Goal: Task Accomplishment & Management: Use online tool/utility

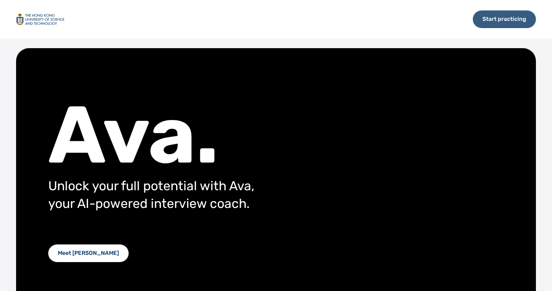
click at [492, 18] on div "Start practicing" at bounding box center [503, 19] width 63 height 18
click at [486, 20] on div "Start practicing" at bounding box center [503, 19] width 63 height 18
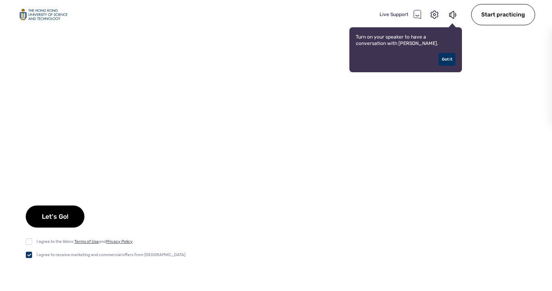
checkbox input "true"
checkbox input "false"
checkbox input "true"
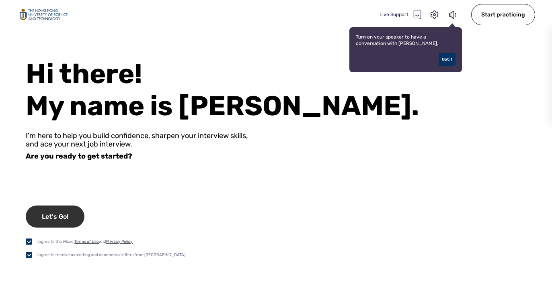
click at [61, 218] on div "Let's Go!" at bounding box center [55, 217] width 59 height 22
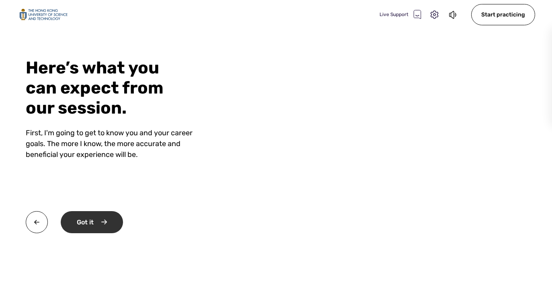
click at [74, 224] on div "Got it" at bounding box center [92, 222] width 62 height 22
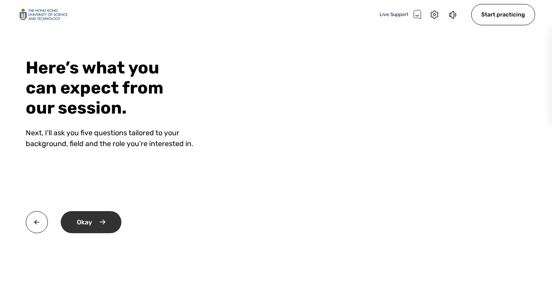
click at [103, 219] on div "Okay" at bounding box center [91, 222] width 61 height 22
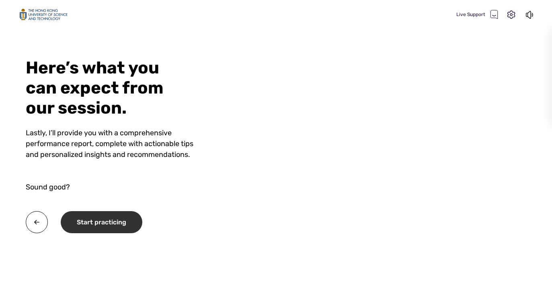
click at [115, 225] on div "Start practicing" at bounding box center [102, 222] width 82 height 22
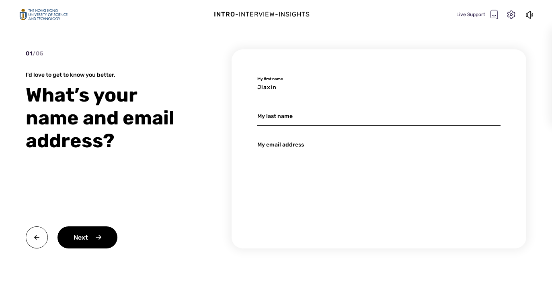
type input "Jiaxin"
type input "[PERSON_NAME]"
type input "jazzyz"
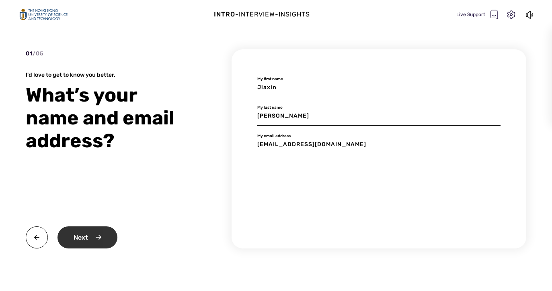
type input "[EMAIL_ADDRESS][DOMAIN_NAME]"
click at [92, 239] on div "Next" at bounding box center [87, 238] width 60 height 22
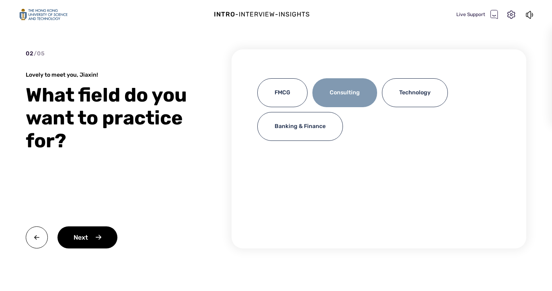
click at [352, 87] on div "Consulting" at bounding box center [344, 92] width 65 height 29
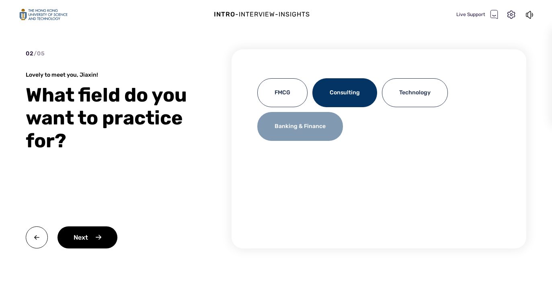
click at [331, 127] on div "Banking & Finance" at bounding box center [300, 126] width 86 height 29
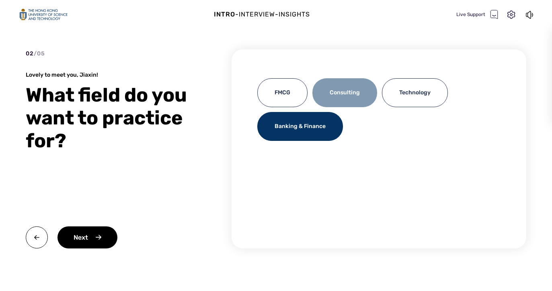
click at [340, 93] on div "Consulting" at bounding box center [344, 92] width 65 height 29
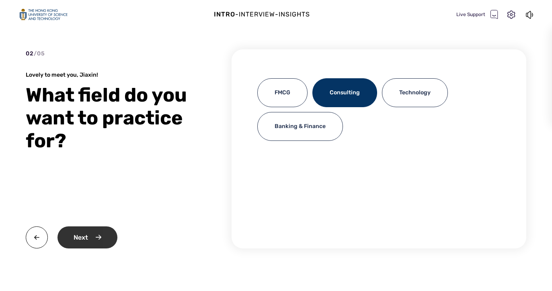
click at [97, 237] on div "Next" at bounding box center [87, 238] width 60 height 22
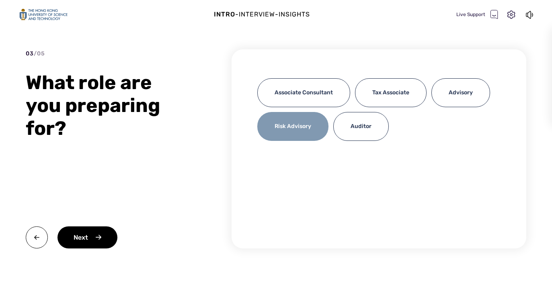
click at [291, 123] on div "Risk Advisory" at bounding box center [292, 126] width 71 height 29
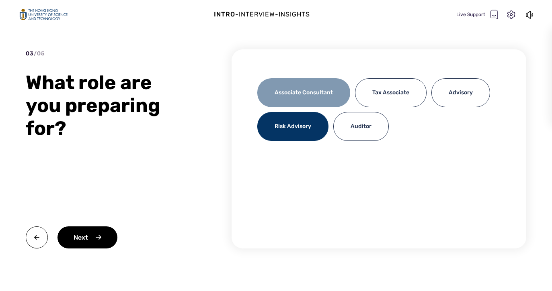
click at [294, 98] on div "Associate Consultant" at bounding box center [303, 92] width 93 height 29
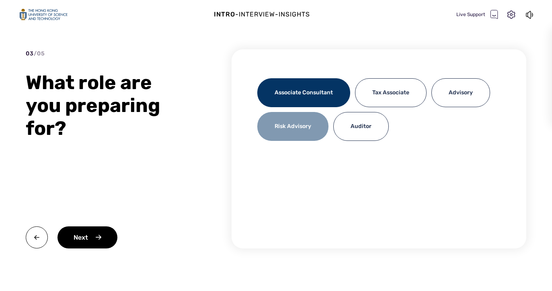
click at [296, 118] on div "Risk Advisory" at bounding box center [292, 126] width 71 height 29
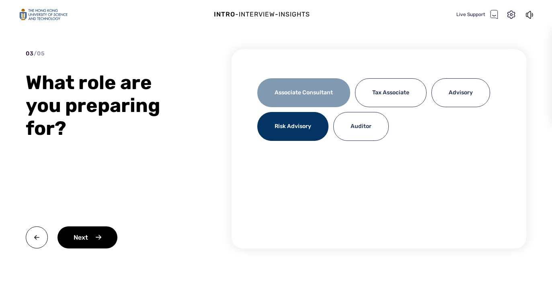
click at [303, 96] on div "Associate Consultant" at bounding box center [303, 92] width 93 height 29
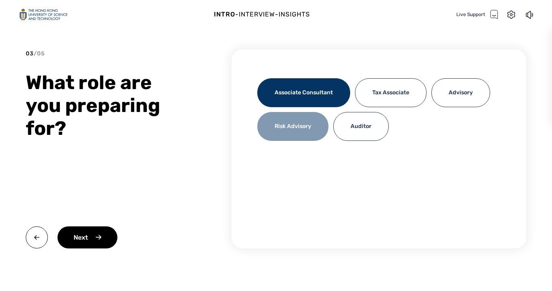
click at [282, 125] on div "Risk Advisory" at bounding box center [292, 126] width 71 height 29
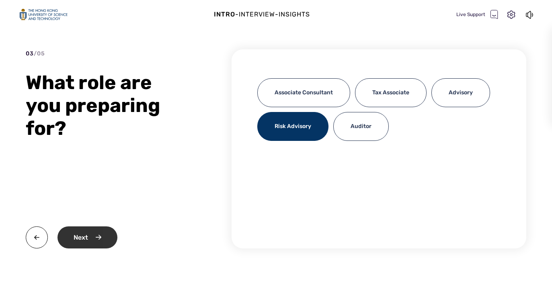
click at [82, 236] on div "Next" at bounding box center [87, 238] width 60 height 22
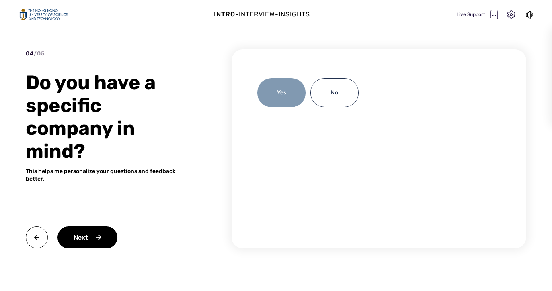
click at [285, 92] on div "Yes" at bounding box center [281, 92] width 48 height 29
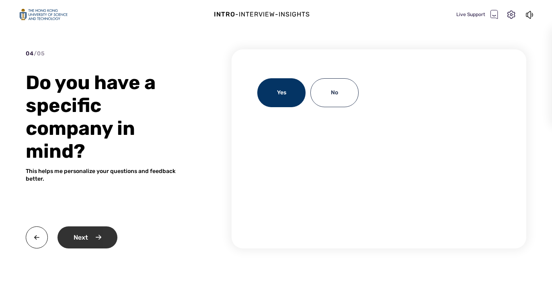
click at [94, 235] on div "Next" at bounding box center [87, 238] width 60 height 22
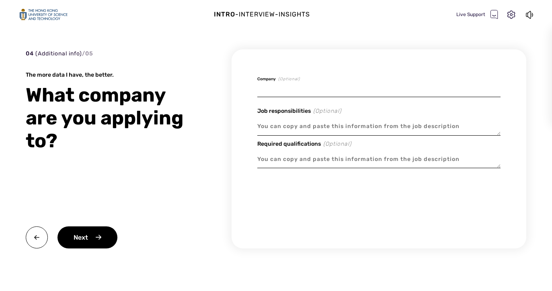
click at [296, 91] on input at bounding box center [378, 87] width 243 height 19
type textarea "x"
type input "B"
type textarea "x"
type input "BC"
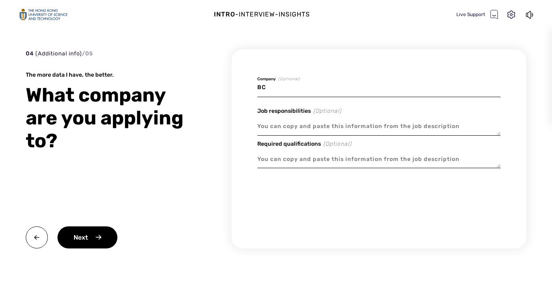
type textarea "x"
type input "BCG"
type textarea "x"
type input "BCG,"
type textarea "x"
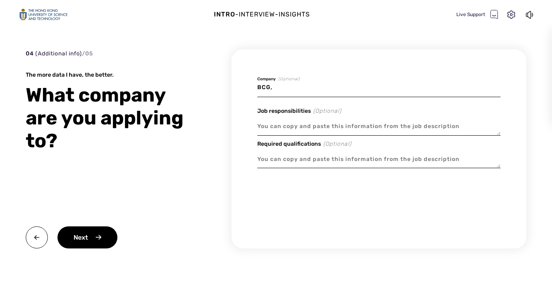
type input "BCG,M"
type textarea "x"
type input "BCG,Mc"
type textarea "x"
type input "BCG,Mck"
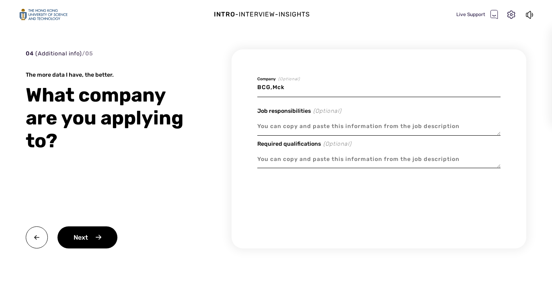
type textarea "x"
type input "BCG,Mcki"
type textarea "x"
type input "BCG,Mck"
type textarea "x"
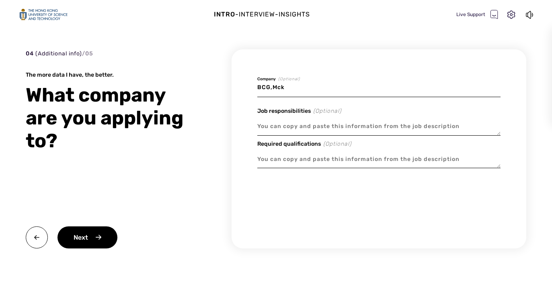
type input "BCG,Mc"
type textarea "x"
type input "BCG,McK"
type textarea "x"
type input "BCG,[PERSON_NAME]"
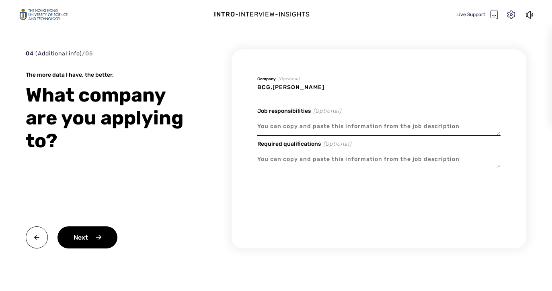
type textarea "x"
type input "BCG,[PERSON_NAME]"
type textarea "x"
type input "BCG,[PERSON_NAME]"
type textarea "x"
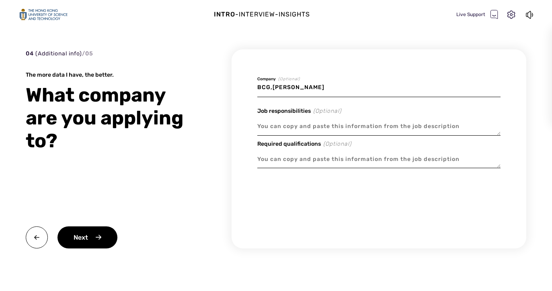
type input "BCG,McKinse"
type textarea "x"
type input "BCG,McKinsey"
type textarea "x"
type input "BCG,McKinsey,"
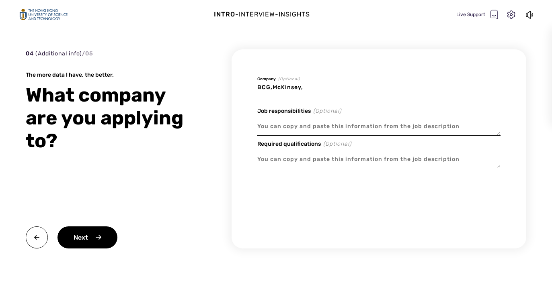
type textarea "x"
type input "BCG,McKinsey,"
type textarea "x"
type input "BCG,[PERSON_NAME], B"
type textarea "x"
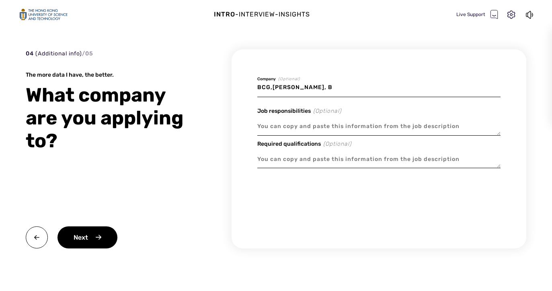
type input "BCG,[PERSON_NAME]"
type textarea "x"
type input "BCG,McKinsey, Bai"
type textarea "x"
type input "BCG,McKinsey, [PERSON_NAME]"
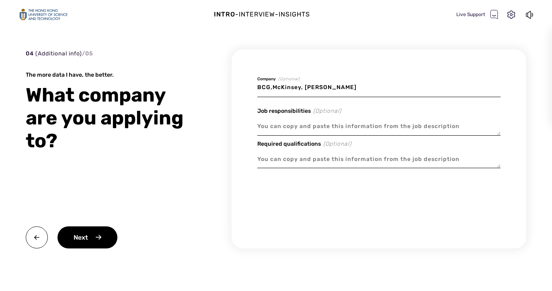
type textarea "x"
type input "BCG,McKinsey, [PERSON_NAME]"
type textarea "x"
type input "BCG,[PERSON_NAME], [PERSON_NAME]"
type textarea "x"
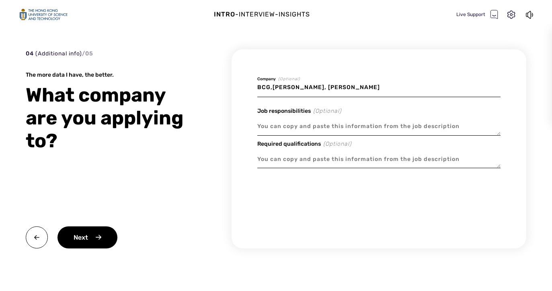
type input "BCG,[PERSON_NAME], Bain&co"
type textarea "x"
type input "BCG,[PERSON_NAME], Bain&com"
type textarea "x"
type input "BCG,[PERSON_NAME], [PERSON_NAME]"
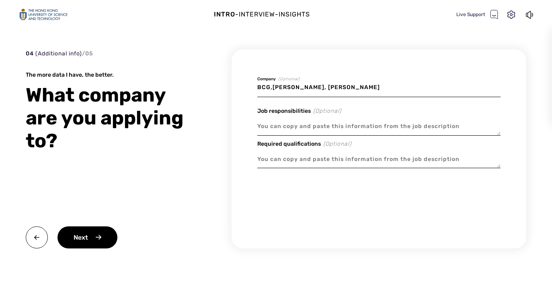
type textarea "x"
type input "BCG,[PERSON_NAME], [PERSON_NAME]"
type textarea "x"
type input "BCG,[PERSON_NAME], [PERSON_NAME]"
type textarea "x"
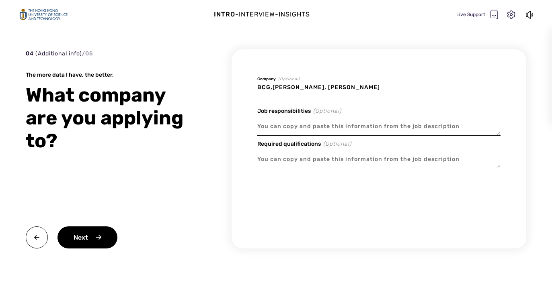
type input "BCG,McKinsey, Bain&company"
click at [300, 87] on input "BCG,McKinsey, Bain&company" at bounding box center [378, 87] width 243 height 19
type textarea "x"
type input "BCG,McKinsey&, Bain&company"
type textarea "x"
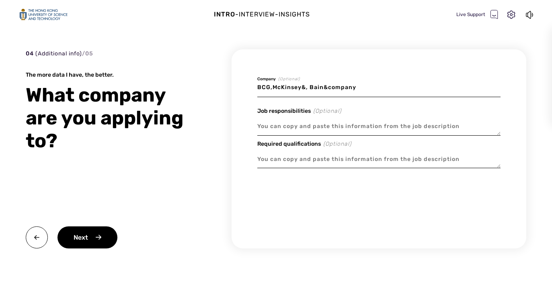
type input "BCG,McKinsey&c, Bain&company"
type textarea "x"
type input "BCG,McKinsey&co, Bain&company"
type textarea "x"
type input "BCG,McKinsey&com, Bain&company"
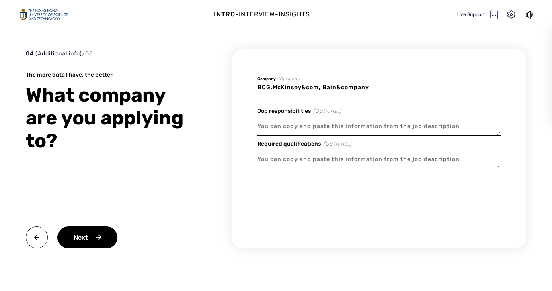
type textarea "x"
type input "BCG,[PERSON_NAME], Bain&company"
type textarea "x"
type input "BCG,[PERSON_NAME], Bain&company"
type textarea "x"
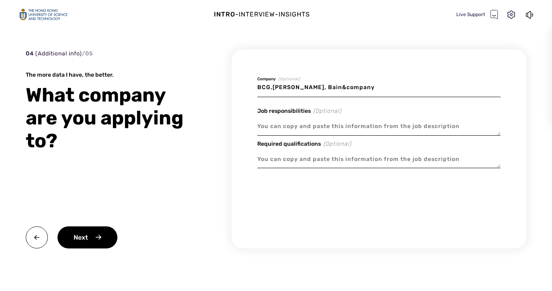
type input "BCG,[PERSON_NAME], Bain&company"
type textarea "x"
type input "BCG,McKinsey&company, Bain&company"
click at [386, 88] on input "BCG,McKinsey&company, Bain&company" at bounding box center [378, 87] width 243 height 19
type textarea "x"
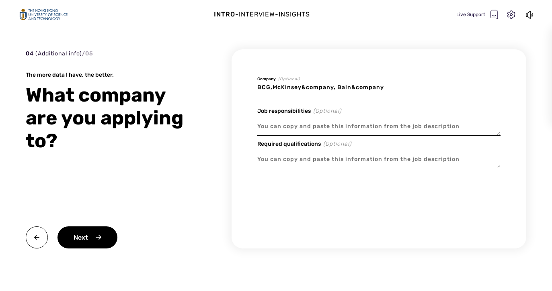
type input "BCG,McKinsey&company, Bain&company,"
type textarea "x"
type input "BCG,McKinsey&company, Bain&company,b"
type textarea "x"
type input "BCG,McKinsey&company, Bain&company,bl"
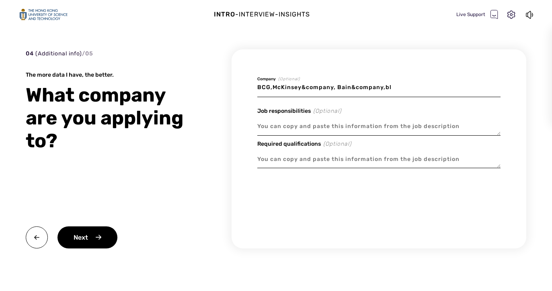
type textarea "x"
type input "BCG,McKinsey&company, Bain&company,blo"
type textarea "x"
type input "BCG,McKinsey&company, Bain&company,bloo"
type textarea "x"
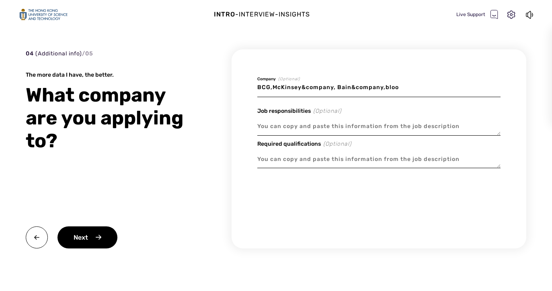
type input "BCG,McKinsey&company, Bain&company,bloom"
type textarea "x"
type input "BCG,McKinsey&company, Bain&company,bloomb"
type textarea "x"
type input "BCG,McKinsey&company, Bain&company,bloombe"
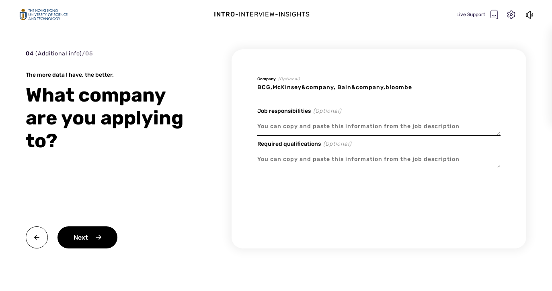
type textarea "x"
type input "BCG,McKinsey&company, Bain&company,bloomber"
type textarea "x"
type input "BCG,McKinsey&company, Bain&company,bloomberg"
click at [106, 241] on div "Next" at bounding box center [87, 238] width 60 height 22
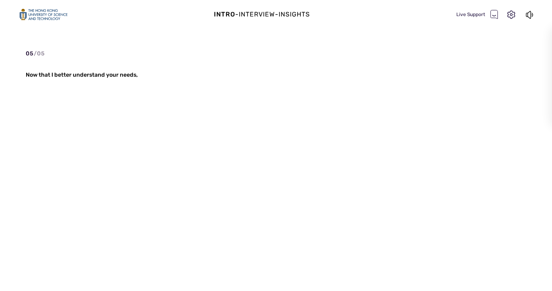
click at [223, 129] on div "05 / 05 Now that I better understand your needs," at bounding box center [276, 163] width 500 height 228
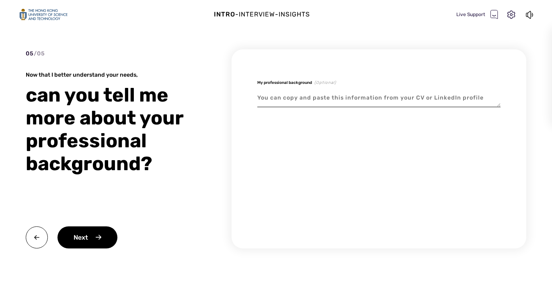
click at [365, 96] on textarea at bounding box center [378, 98] width 243 height 18
type textarea "x"
click at [96, 239] on div "Next" at bounding box center [87, 238] width 60 height 22
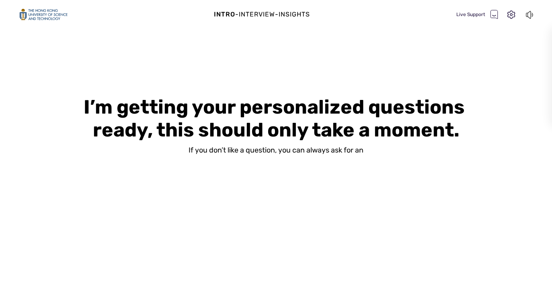
click at [531, 14] on icon at bounding box center [529, 15] width 9 height 10
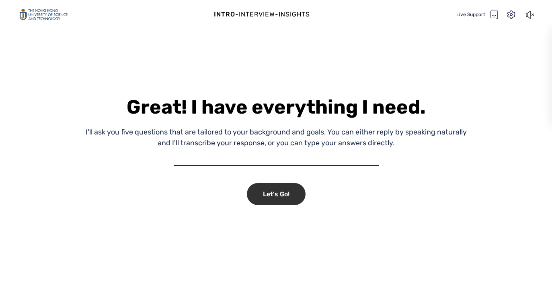
click at [272, 196] on div "Let's Go!" at bounding box center [276, 194] width 59 height 22
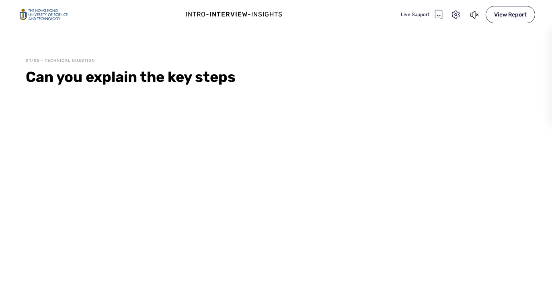
select select "CECB76FF577A2F003F3C33ADCBDC21B4BC9D4A31"
